Goal: Task Accomplishment & Management: Use online tool/utility

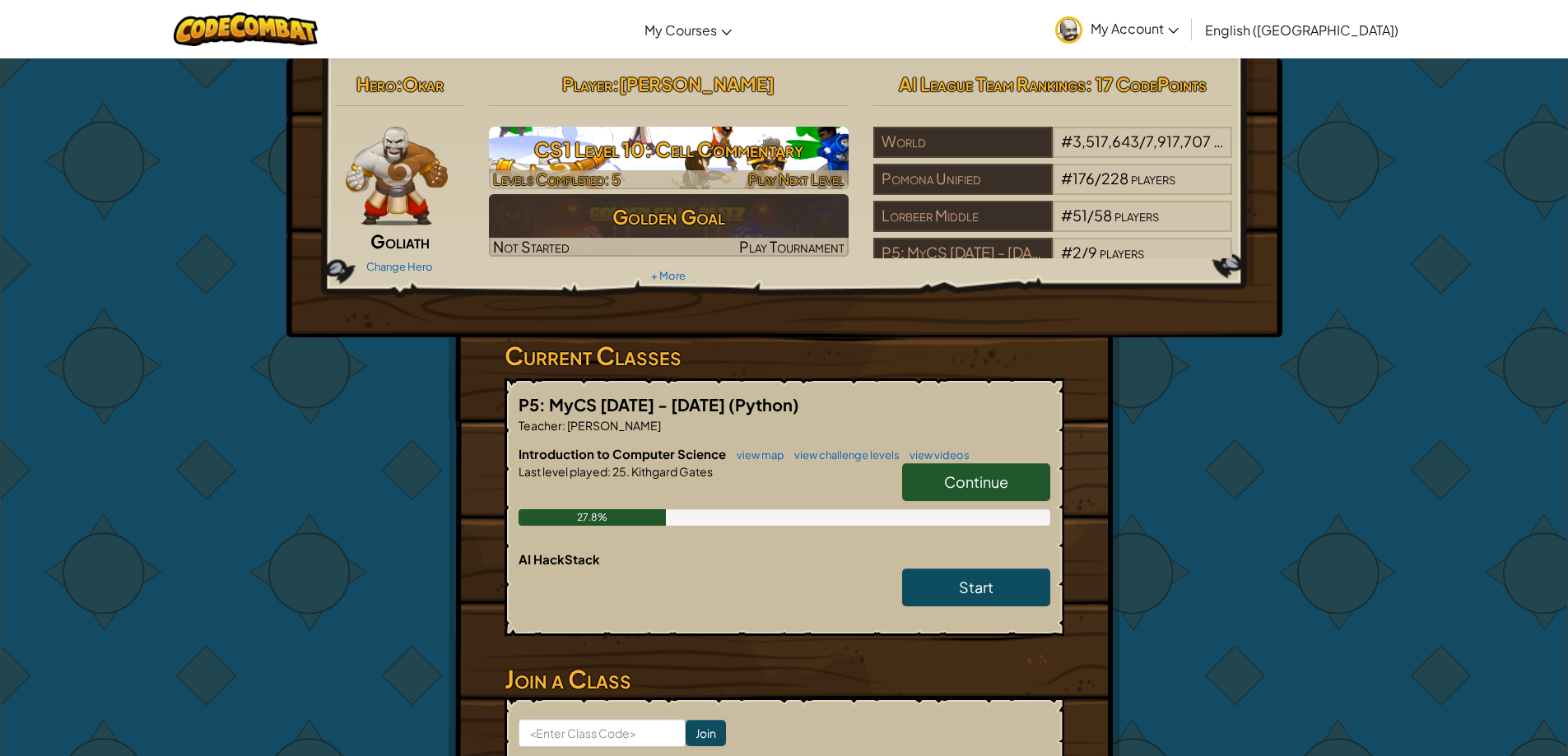
click at [659, 145] on h3 "CS1 Level 10: Cell Commentary" at bounding box center [669, 150] width 360 height 37
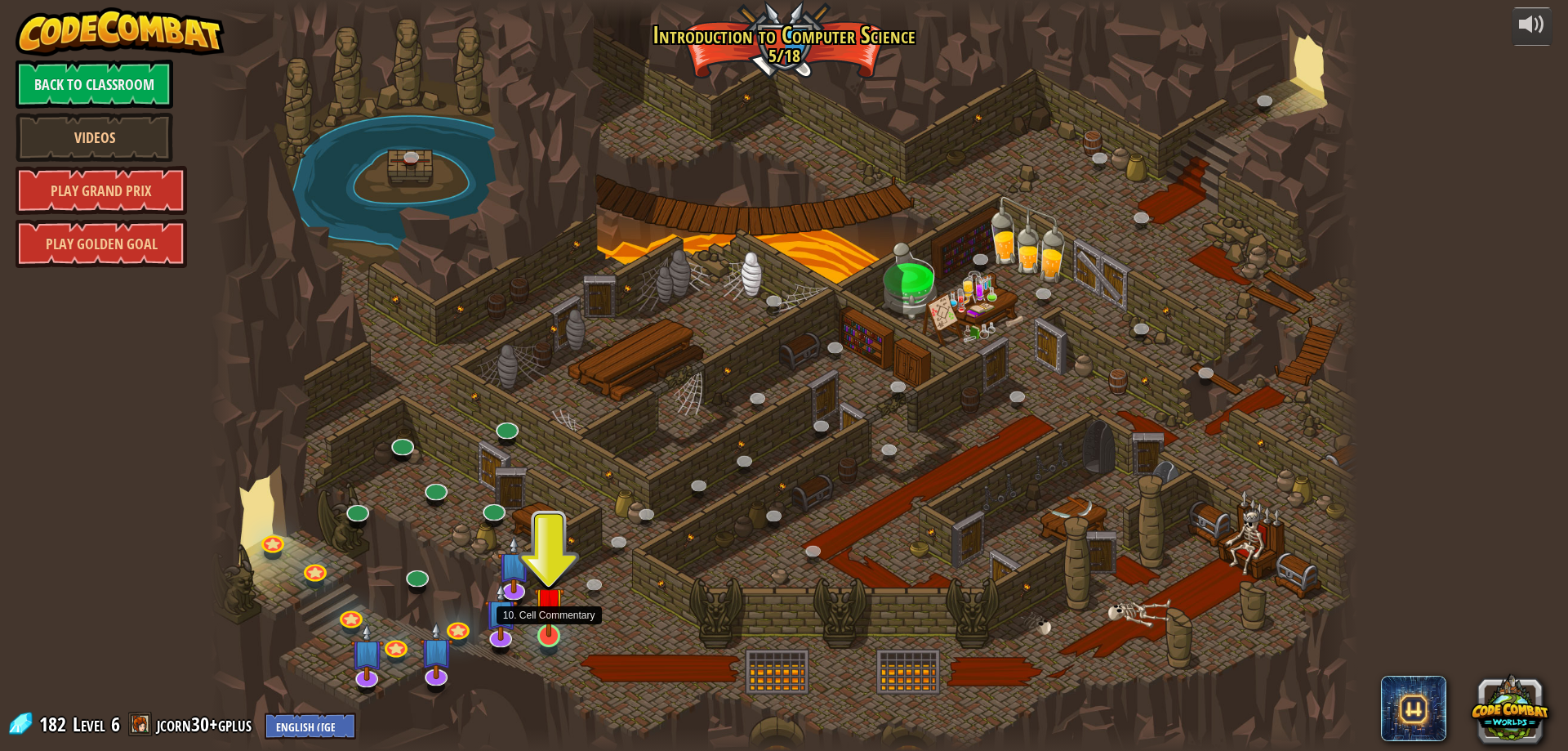
click at [554, 626] on img at bounding box center [549, 602] width 31 height 71
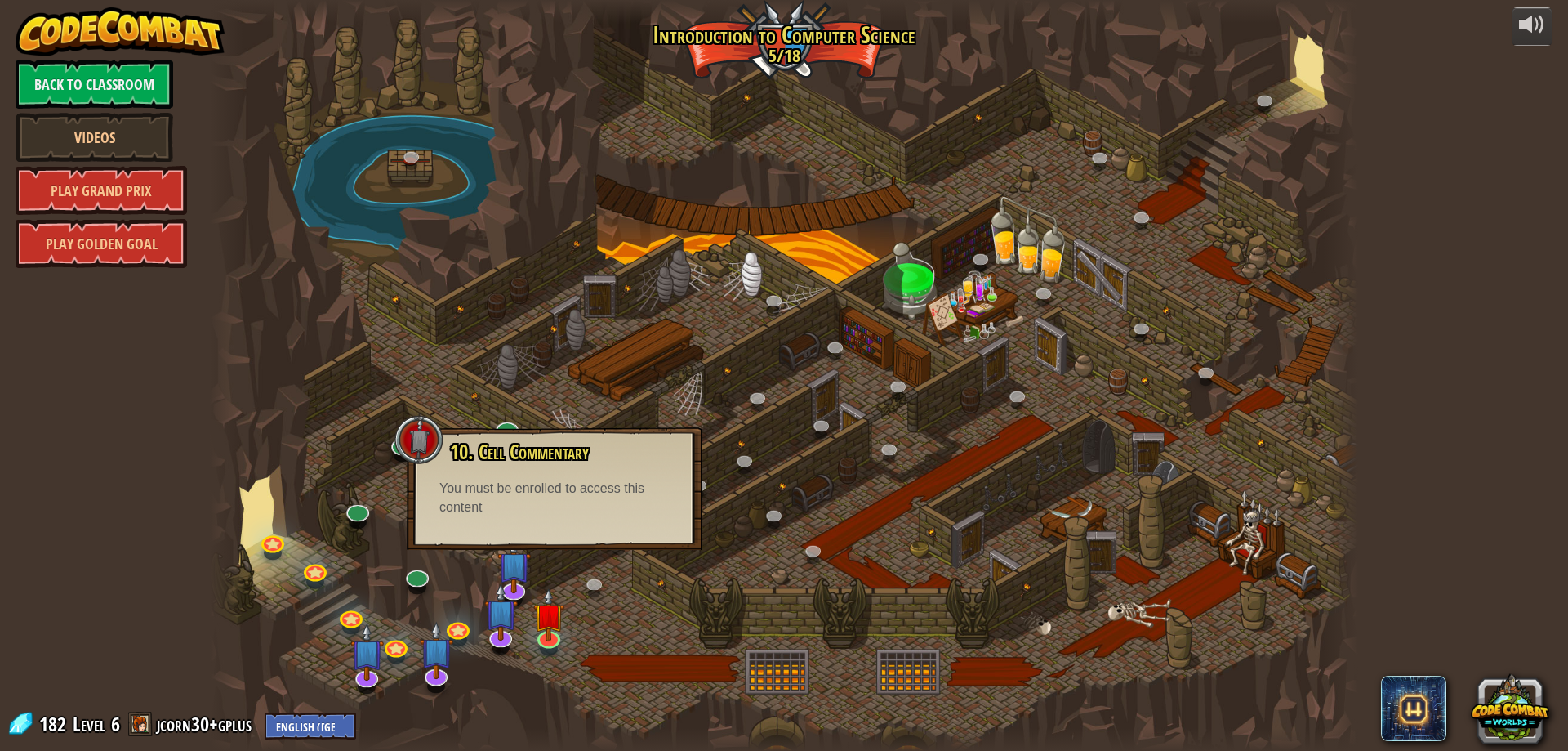
click at [552, 544] on div "25. Kithgard Gates (Locked) Escape the Kithgard dungeons, and don't let the gua…" at bounding box center [784, 375] width 1148 height 751
click at [552, 539] on div "10. Cell Commentary Trapped in a prison cell with the famous wizard! Say the pa…" at bounding box center [554, 489] width 296 height 123
